Goal: Task Accomplishment & Management: Manage account settings

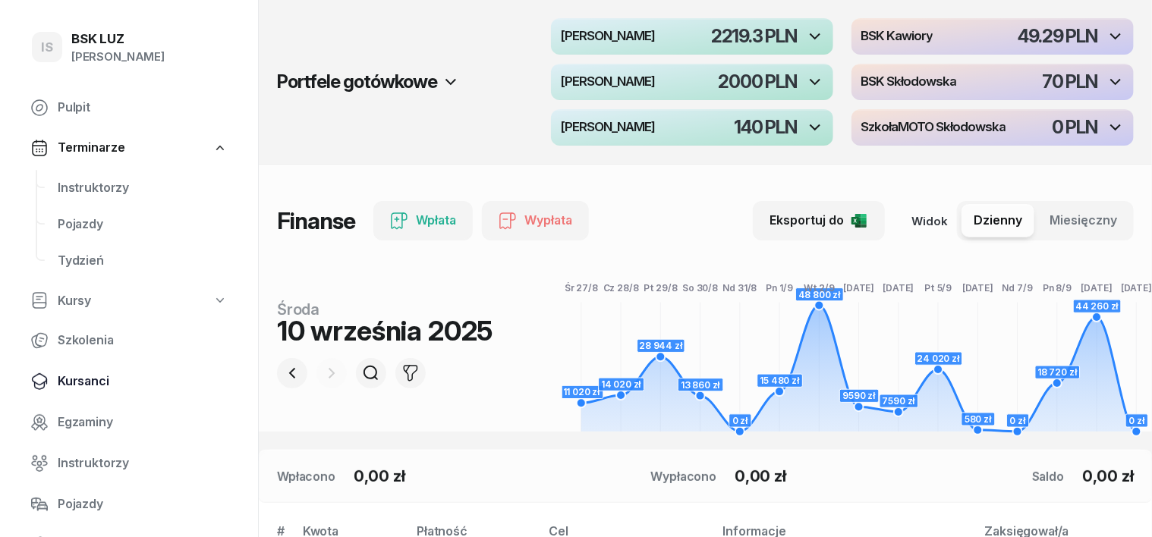
click at [71, 384] on span "Kursanci" at bounding box center [143, 382] width 170 height 20
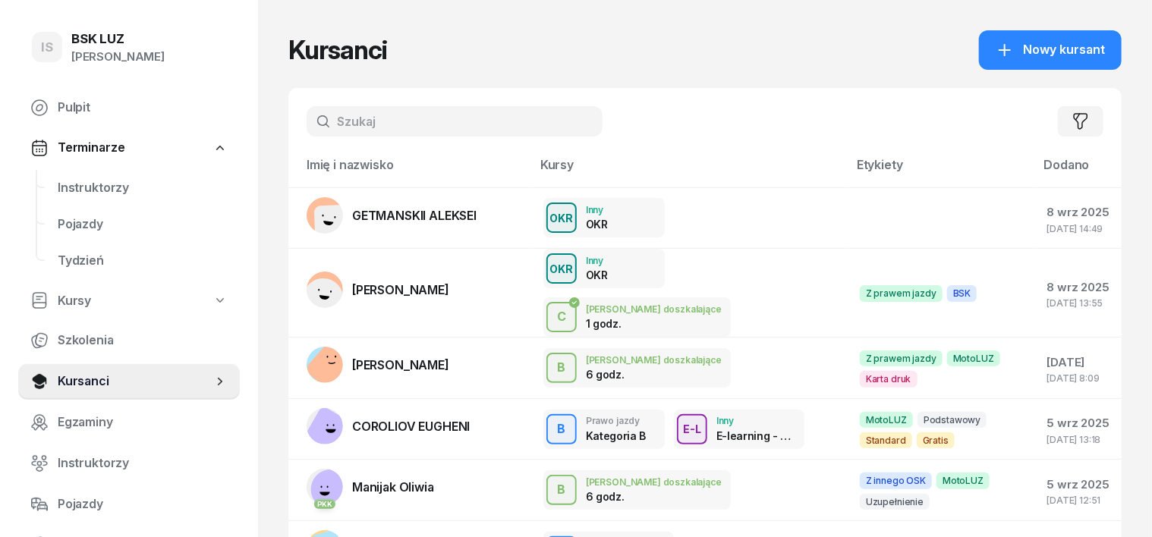
click at [335, 117] on input "text" at bounding box center [455, 121] width 296 height 30
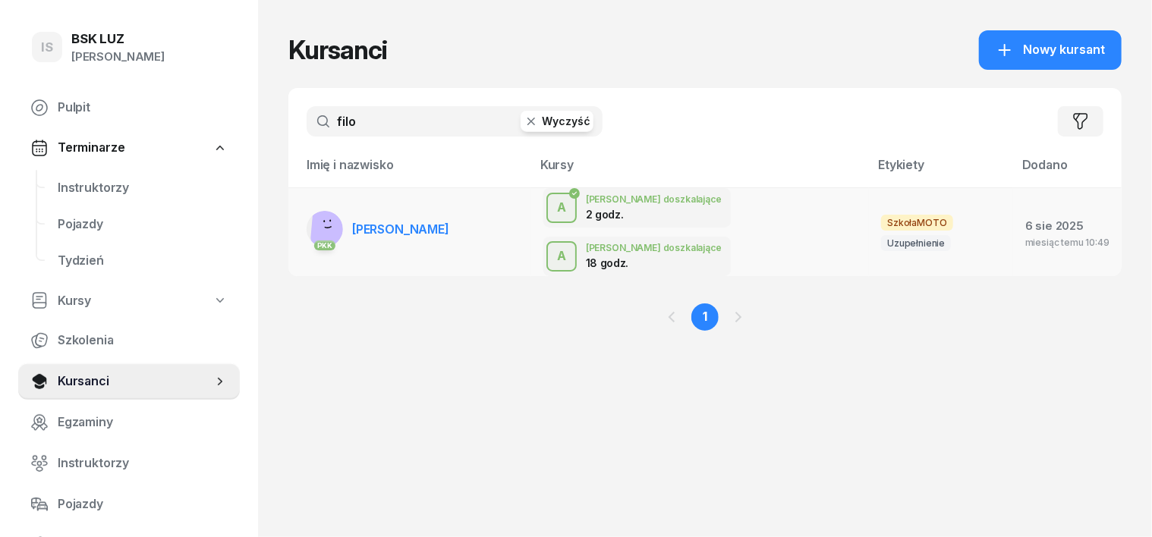
type input "filo"
click at [323, 220] on rect at bounding box center [324, 221] width 2 height 2
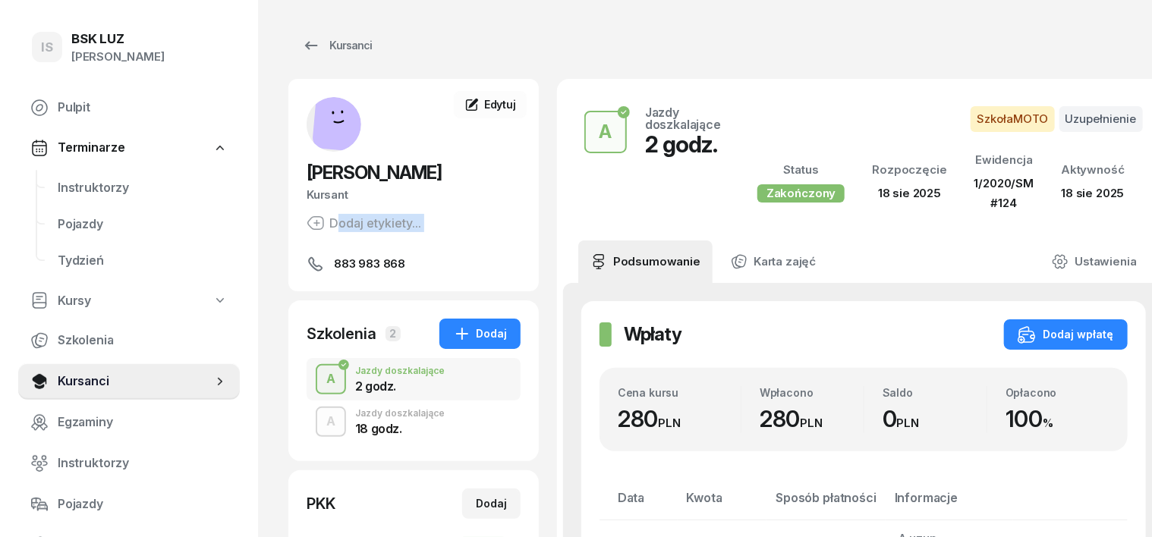
click at [294, 206] on div "[PERSON_NAME] etykiety... 883 983 868" at bounding box center [413, 185] width 250 height 176
click at [320, 434] on div "A" at bounding box center [330, 422] width 21 height 26
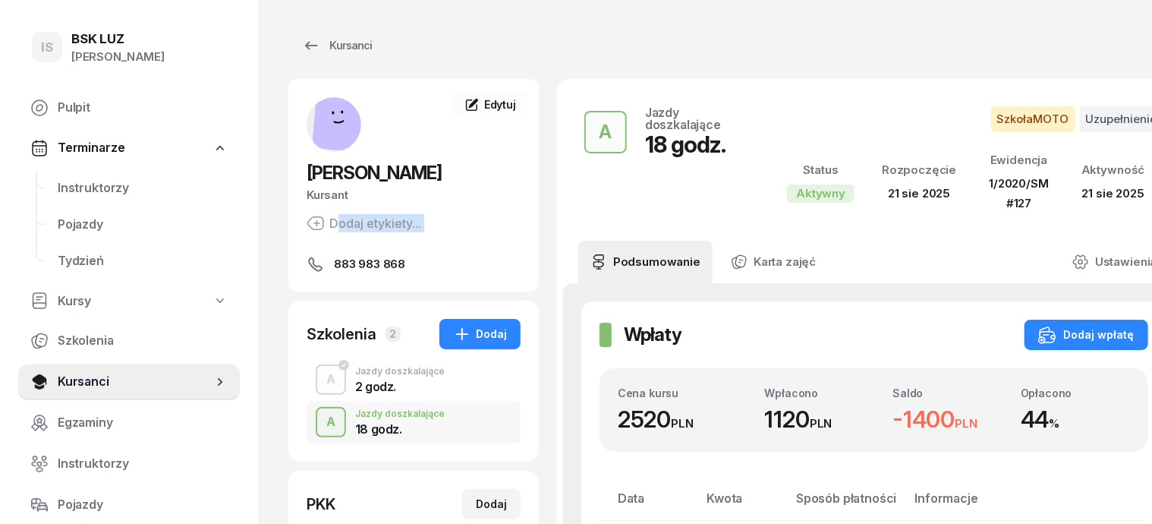
click at [320, 434] on div "A" at bounding box center [330, 422] width 21 height 26
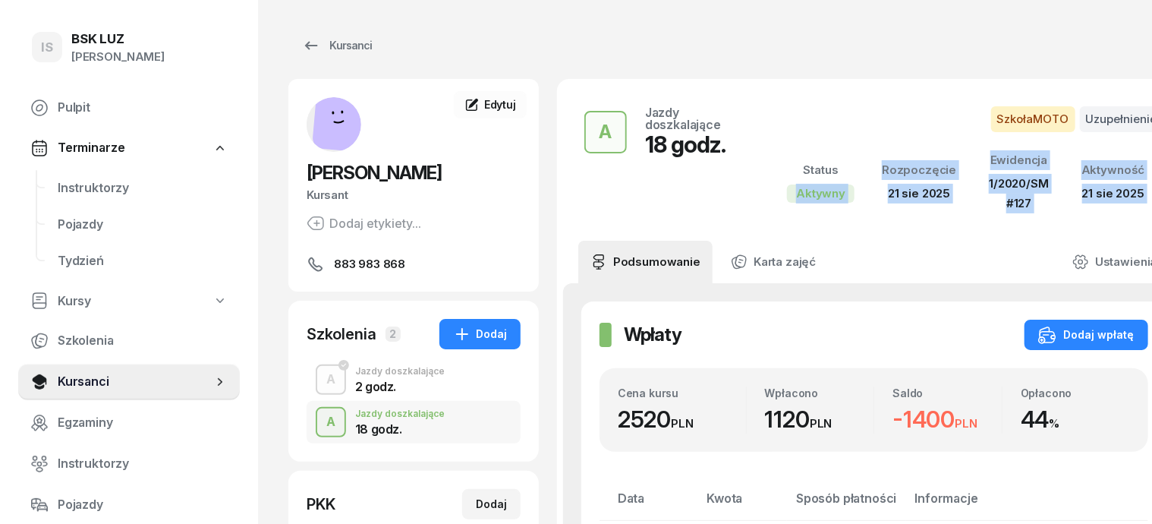
drag, startPoint x: 731, startPoint y: 209, endPoint x: 849, endPoint y: 303, distance: 151.7
click at [1056, 334] on div "Dodaj wpłatę" at bounding box center [1086, 334] width 96 height 18
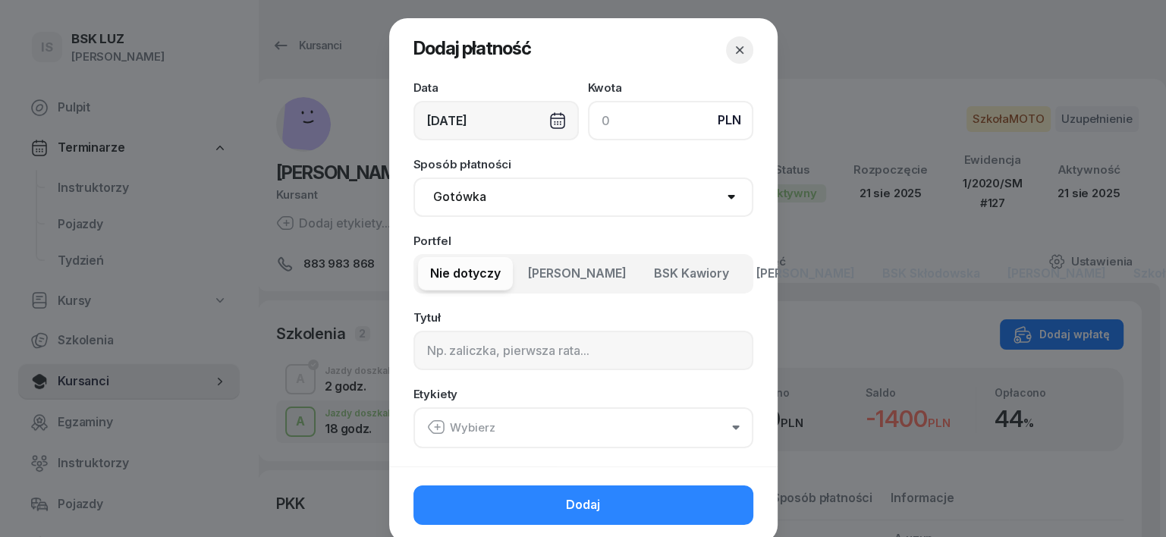
click at [1056, 334] on div "Dodaj płatność Data [DATE] Kwota PLN Sposób płatności Gotówka Karta Przelew Pła…" at bounding box center [583, 268] width 1166 height 537
type input "280"
click at [549, 123] on div "[DATE]" at bounding box center [495, 120] width 165 height 39
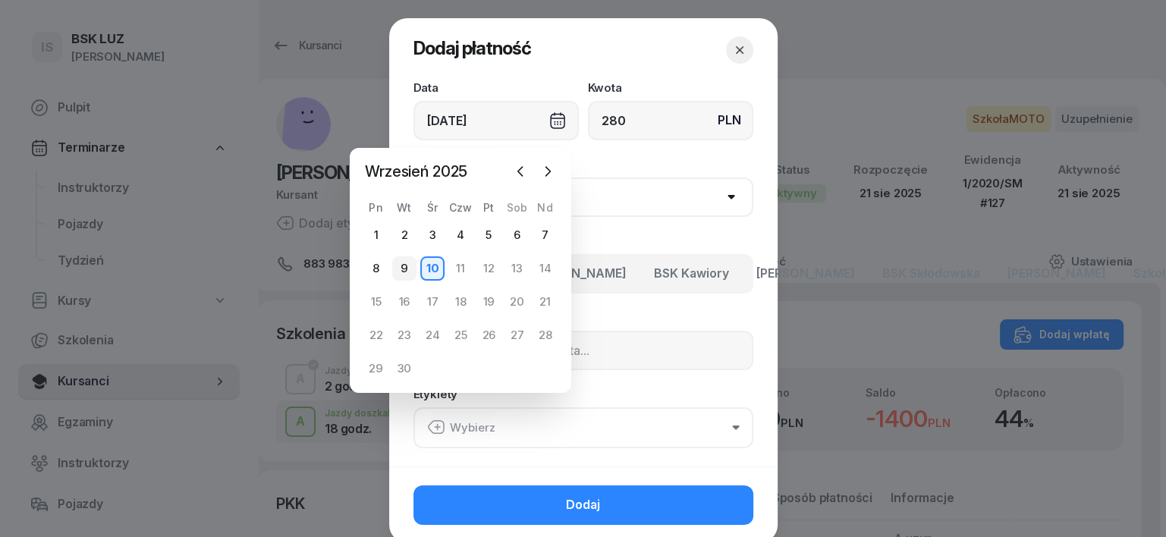
click at [407, 270] on div "9" at bounding box center [404, 268] width 24 height 24
type input "[DATE]"
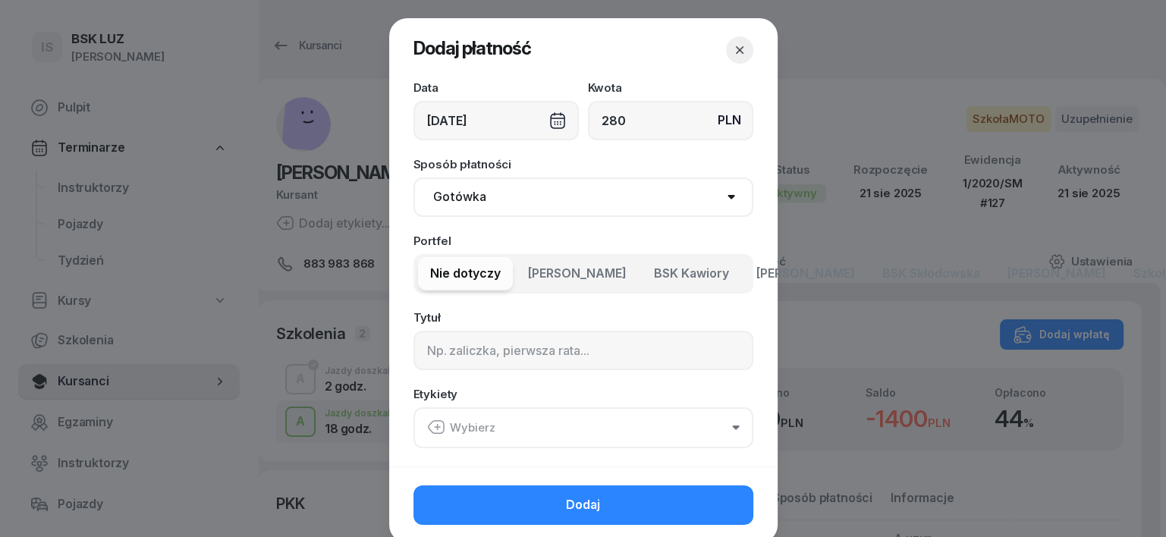
click at [472, 203] on select "Gotówka Karta Przelew Płatności online BLIK" at bounding box center [583, 197] width 340 height 39
select select "transfer"
click at [413, 178] on select "Gotówka Karta Przelew Płatności online BLIK" at bounding box center [583, 197] width 340 height 39
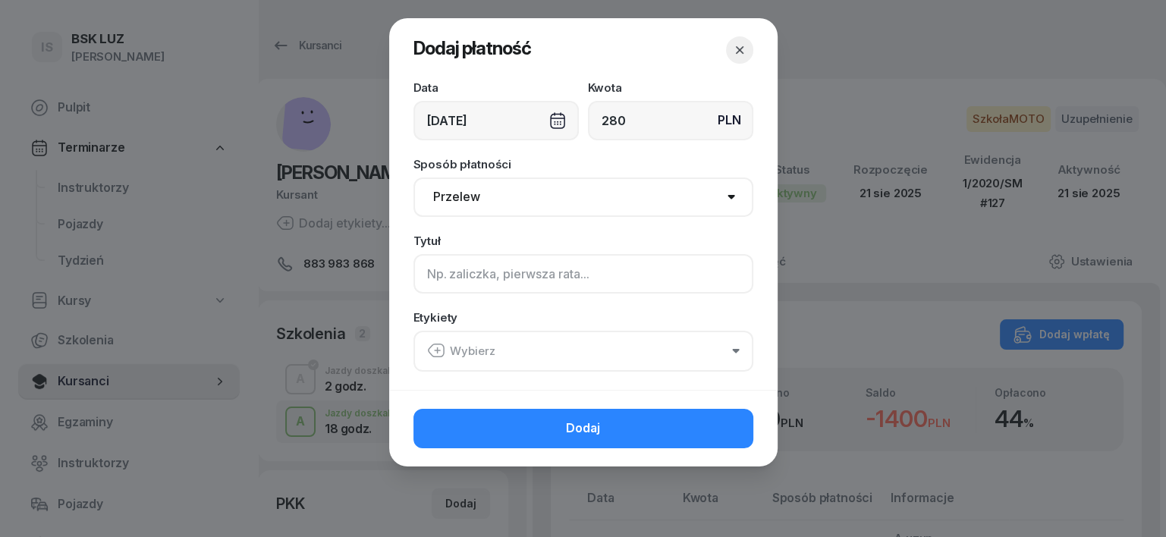
click at [426, 271] on input at bounding box center [583, 273] width 340 height 39
type input "A"
click at [436, 346] on icon "button" at bounding box center [436, 350] width 18 height 18
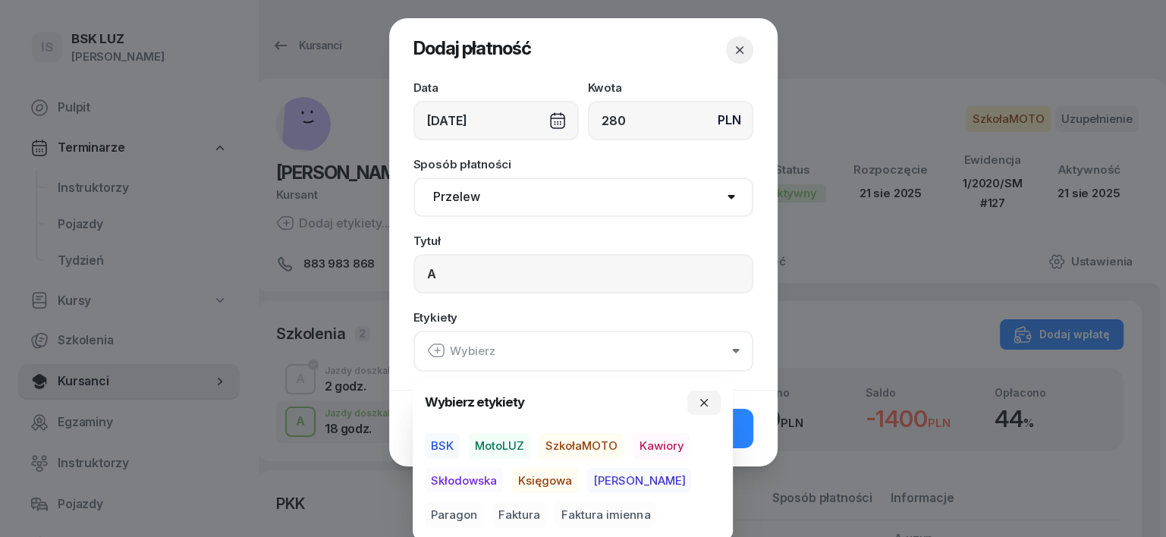
click at [580, 449] on span "SzkołaMOTO" at bounding box center [581, 446] width 84 height 26
click at [604, 480] on span "[PERSON_NAME]" at bounding box center [639, 480] width 104 height 26
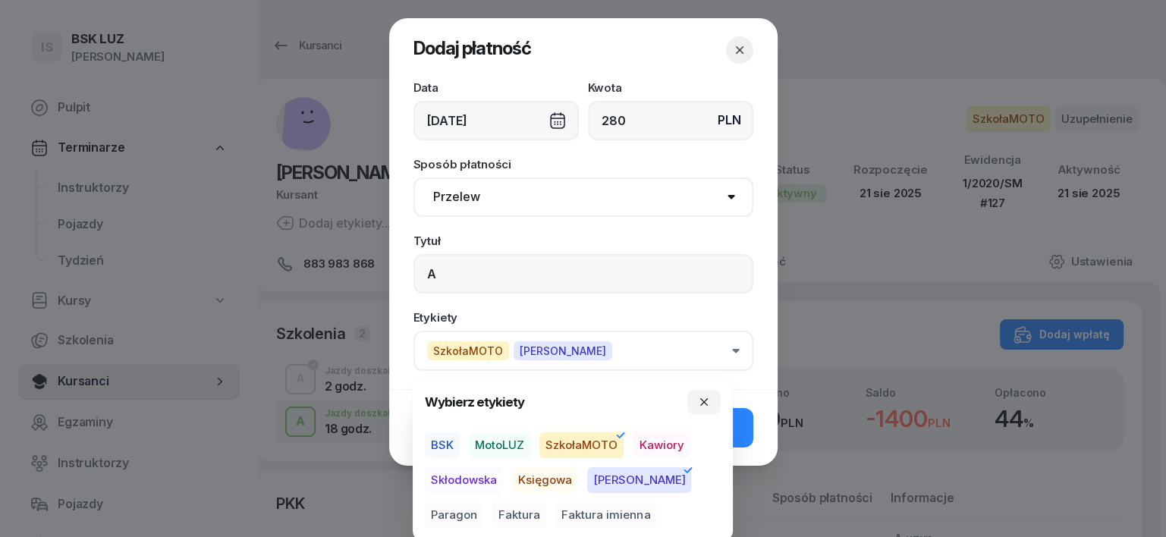
click at [483, 502] on span "Paragon" at bounding box center [454, 515] width 58 height 26
click at [700, 396] on icon "button" at bounding box center [704, 402] width 12 height 12
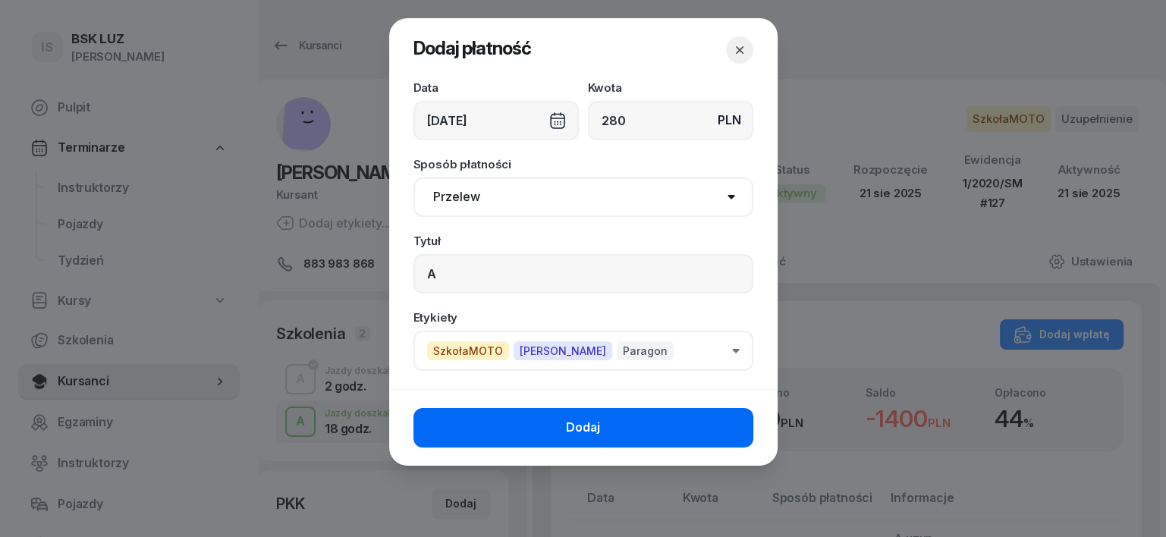
click at [701, 414] on button "Dodaj" at bounding box center [583, 427] width 340 height 39
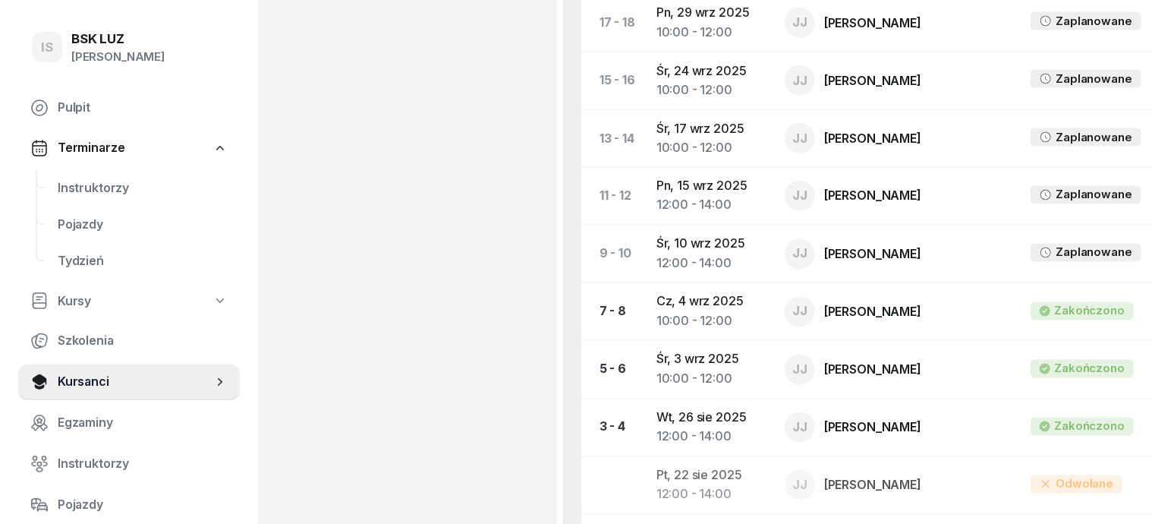
scroll to position [1283, 0]
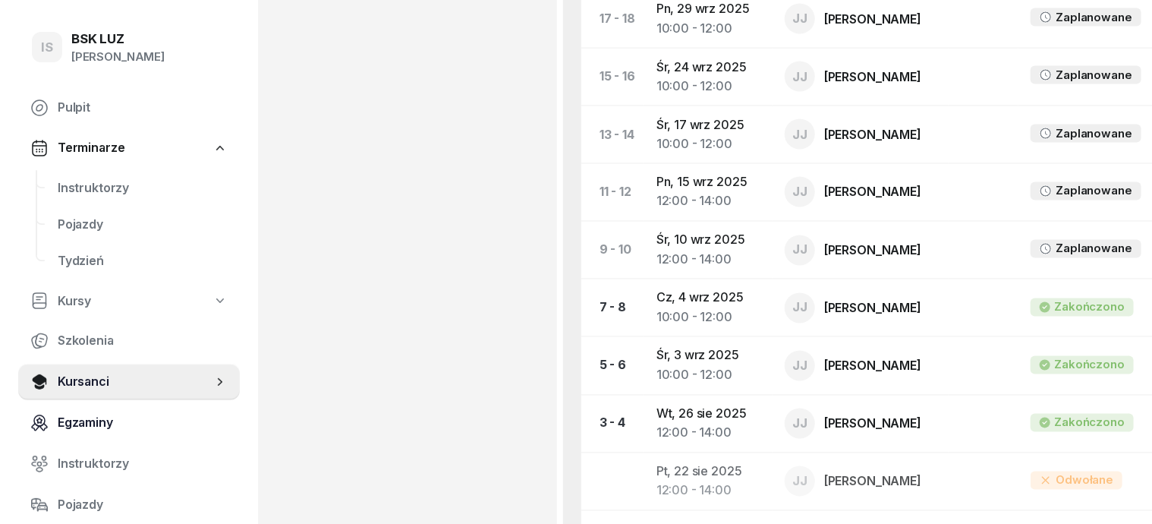
click at [161, 411] on link "Egzaminy" at bounding box center [129, 422] width 222 height 36
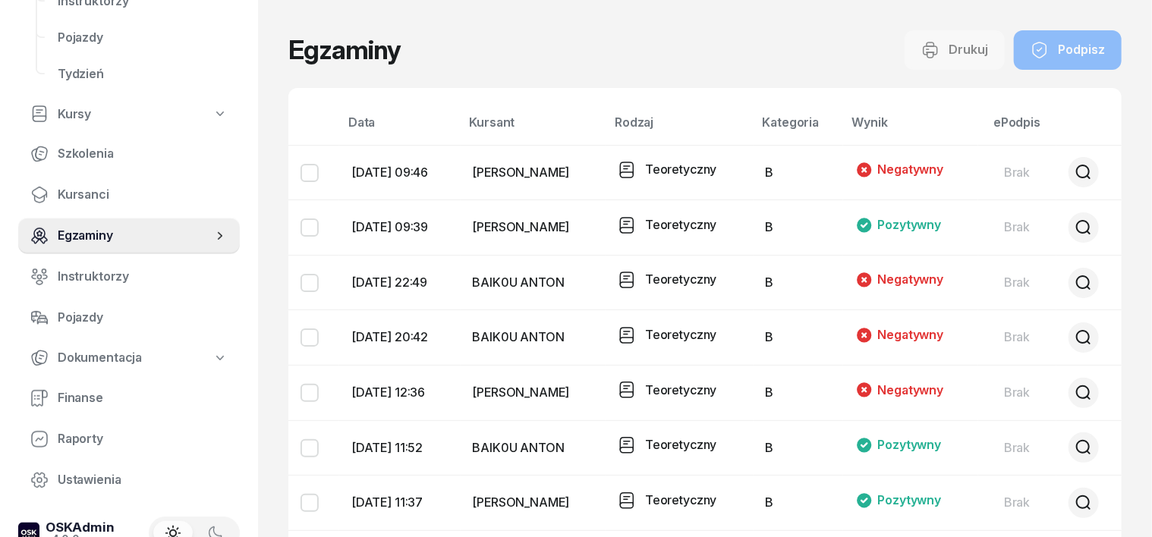
scroll to position [188, 0]
click at [71, 398] on span "Finanse" at bounding box center [143, 397] width 170 height 20
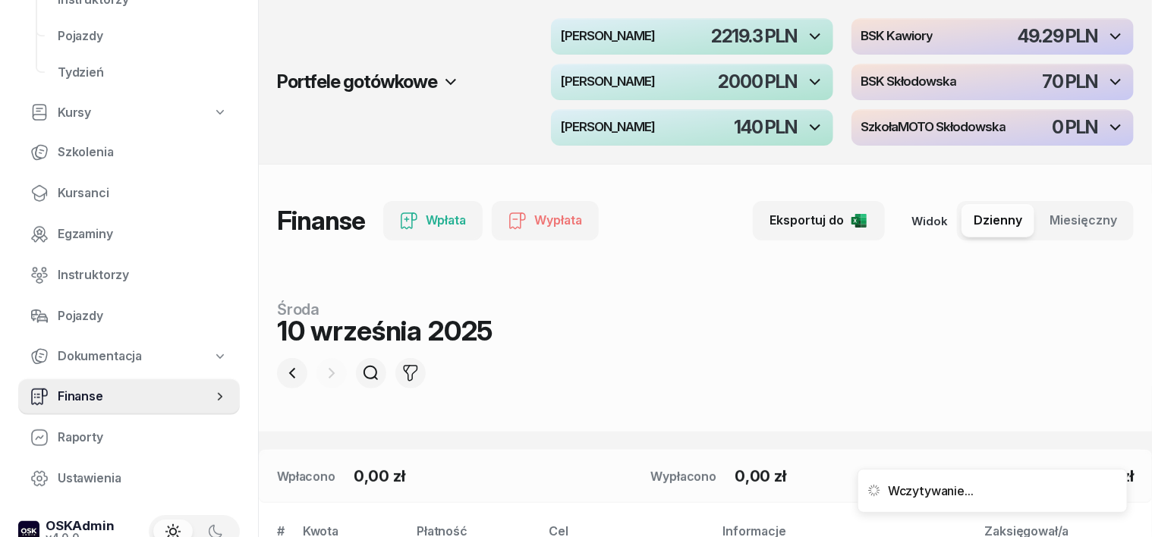
click at [71, 398] on span "Finanse" at bounding box center [135, 397] width 155 height 20
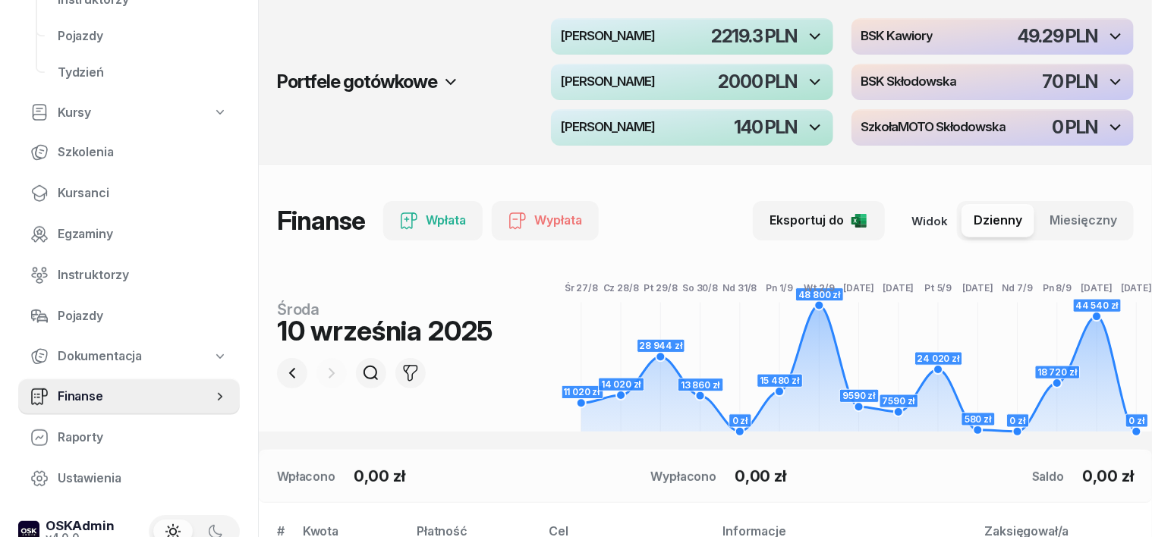
click at [316, 375] on div at bounding box center [331, 373] width 30 height 30
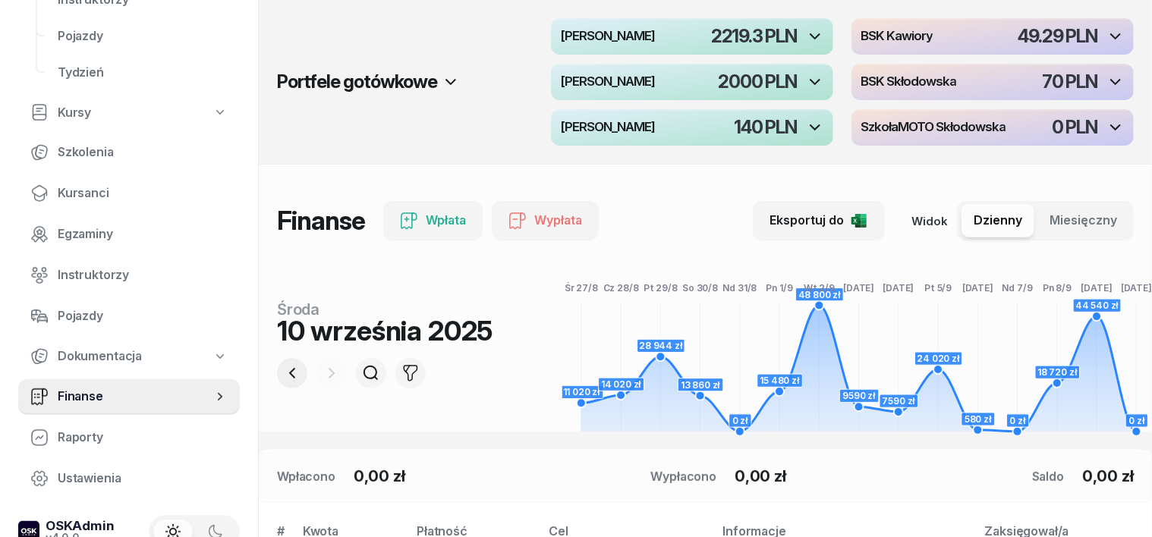
click at [283, 373] on icon "button" at bounding box center [292, 373] width 18 height 18
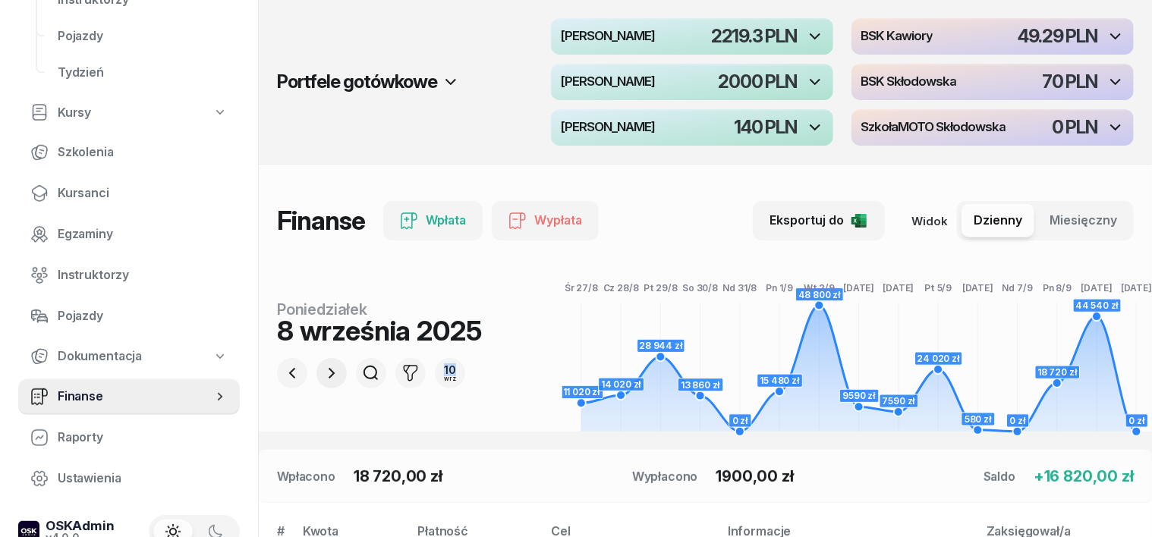
click at [322, 373] on icon "button" at bounding box center [331, 373] width 18 height 18
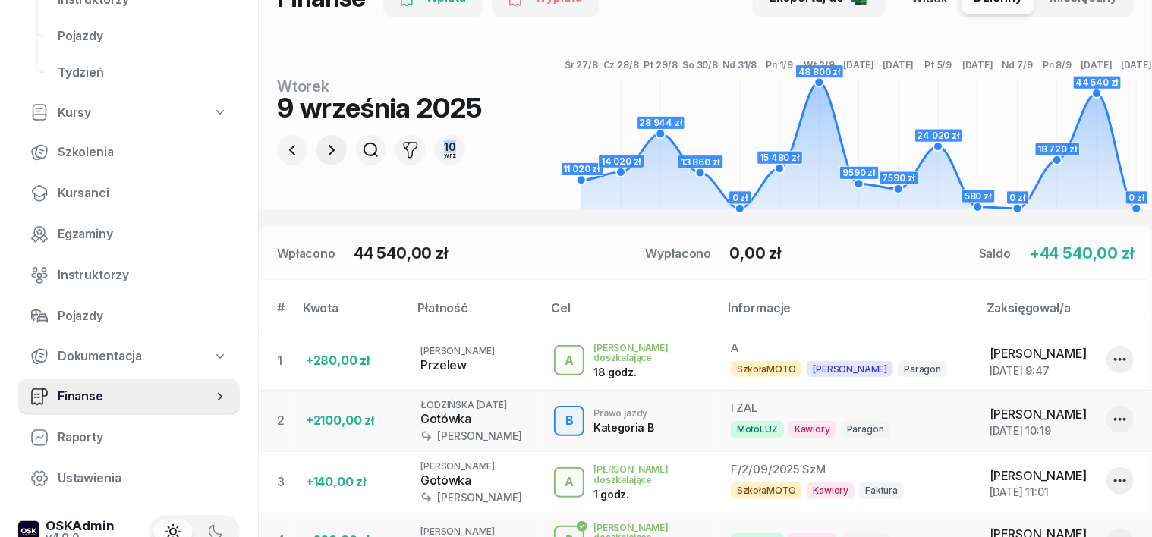
scroll to position [300, 0]
